Goal: Information Seeking & Learning: Check status

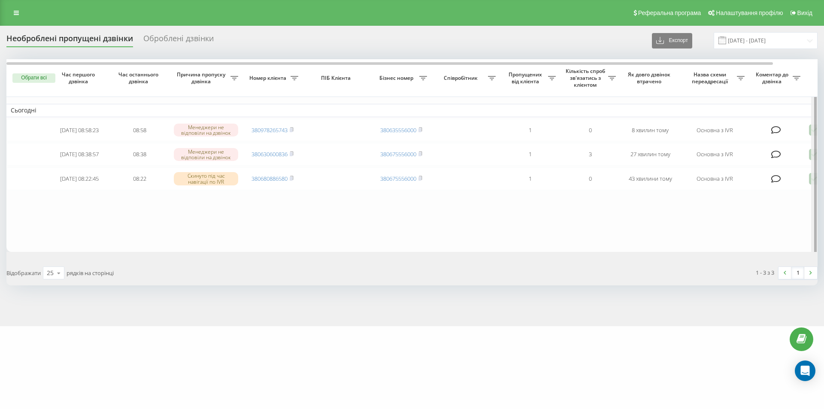
click at [814, 158] on div at bounding box center [815, 157] width 3 height 196
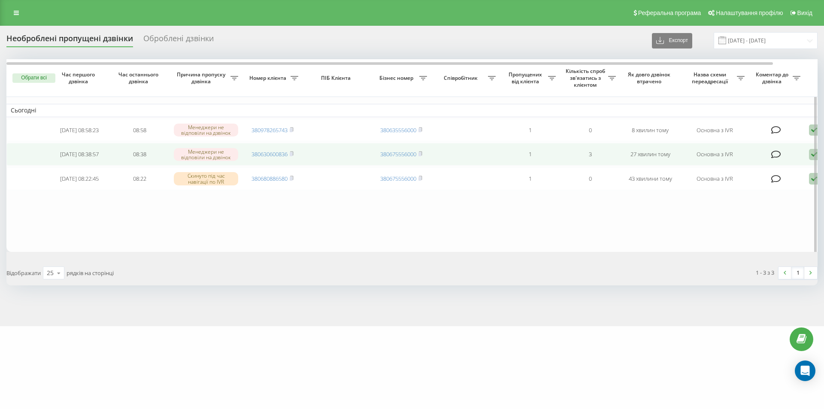
click at [810, 155] on icon at bounding box center [814, 155] width 10 height 12
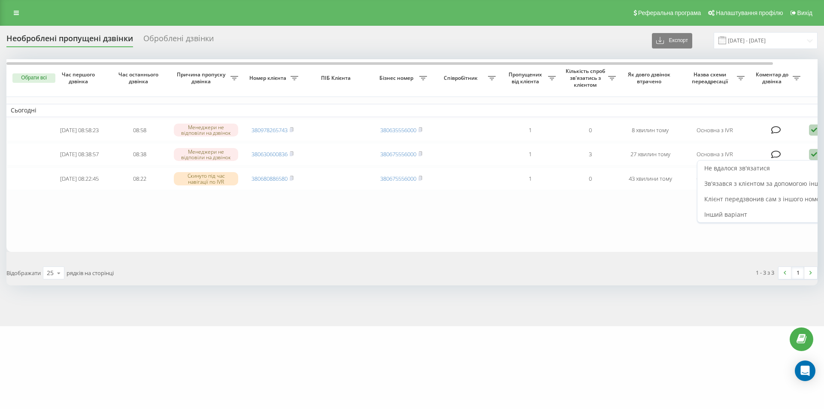
drag, startPoint x: 753, startPoint y: 171, endPoint x: 594, endPoint y: 159, distance: 158.8
click at [752, 171] on span "Не вдалося зв'язатися" at bounding box center [737, 168] width 66 height 8
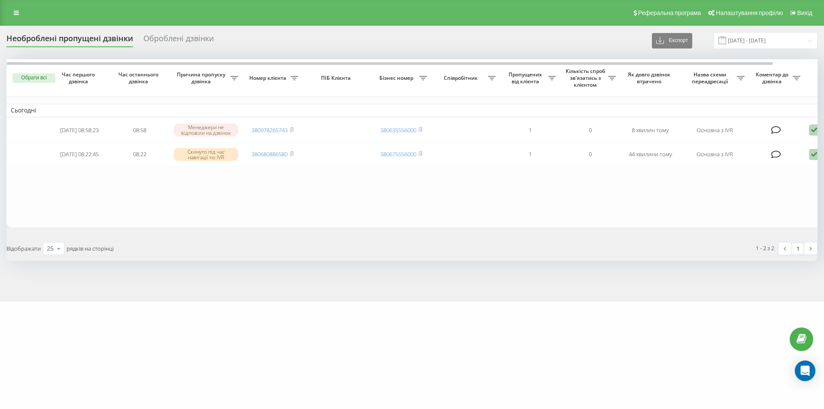
drag, startPoint x: 618, startPoint y: 367, endPoint x: 608, endPoint y: 351, distance: 18.3
click at [618, 366] on div "superlikar.com.ua Проекти superlikar.com.ua Дашборд Центр звернень Журнал дзвін…" at bounding box center [412, 204] width 824 height 409
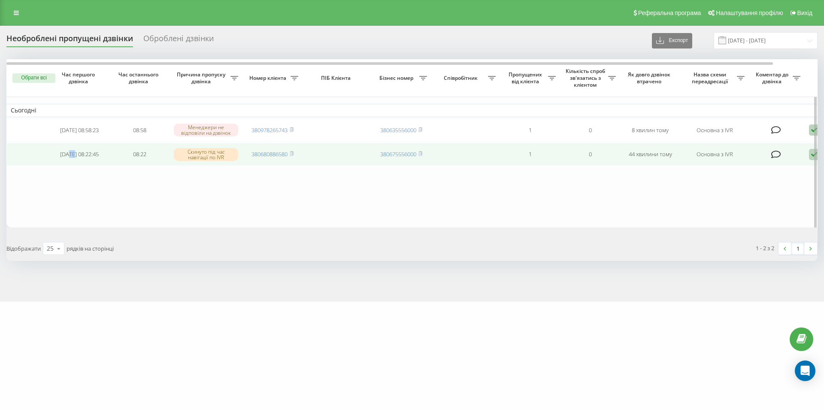
drag, startPoint x: 78, startPoint y: 149, endPoint x: 70, endPoint y: 160, distance: 13.3
click at [73, 157] on td "2025-09-23 08:22:45" at bounding box center [79, 154] width 60 height 23
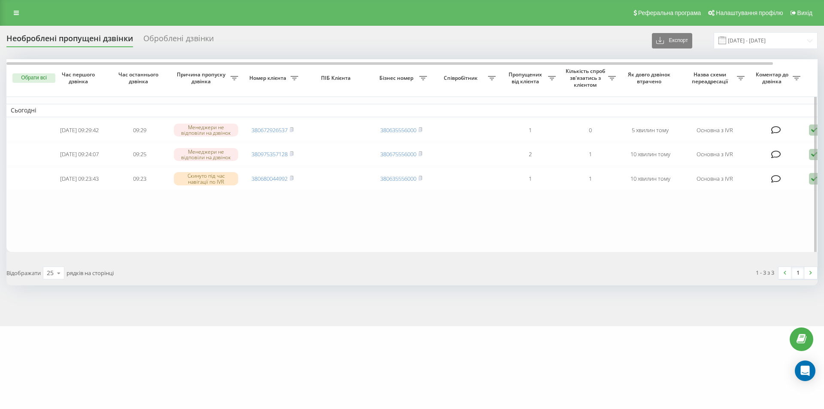
click at [57, 230] on table "Сьогодні 2025-09-23 09:29:42 09:29 Менеджери не відповіли на дзвінок 3806729265…" at bounding box center [435, 155] width 858 height 193
